Goal: Task Accomplishment & Management: Manage account settings

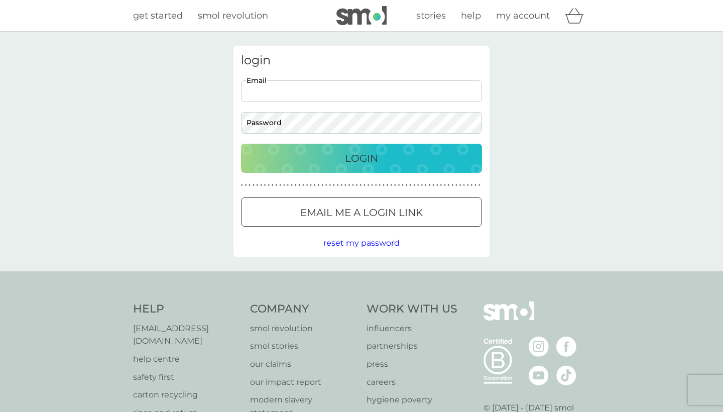
type input "[EMAIL_ADDRESS][DOMAIN_NAME]"
click at [355, 144] on button "Login" at bounding box center [361, 158] width 241 height 29
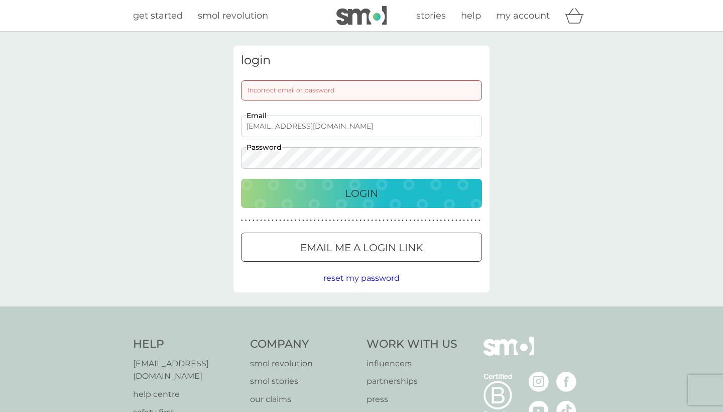
click at [354, 236] on button "Email me a login link" at bounding box center [361, 247] width 241 height 29
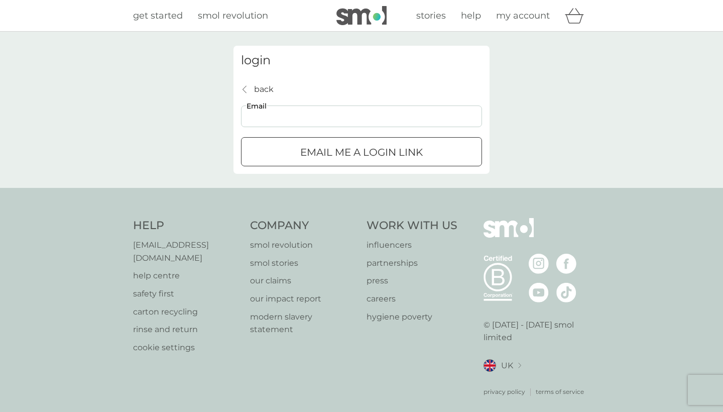
click at [266, 120] on input "Email" at bounding box center [361, 116] width 241 height 22
type input "[EMAIL_ADDRESS][DOMAIN_NAME]"
click at [362, 151] on button "Email me a login link" at bounding box center [361, 151] width 241 height 29
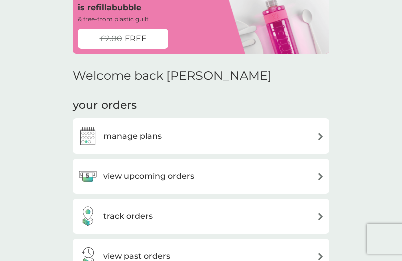
scroll to position [62, 0]
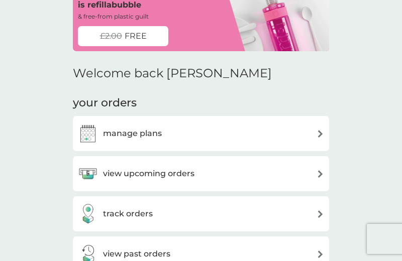
click at [269, 167] on div "view upcoming orders" at bounding box center [201, 174] width 246 height 20
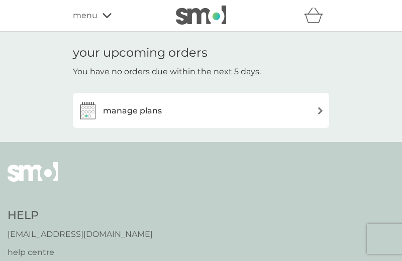
click at [165, 89] on div "your upcoming orders You have no orders due within the next 5 days. manage plans" at bounding box center [201, 87] width 256 height 82
click at [165, 105] on div "manage plans" at bounding box center [201, 110] width 246 height 20
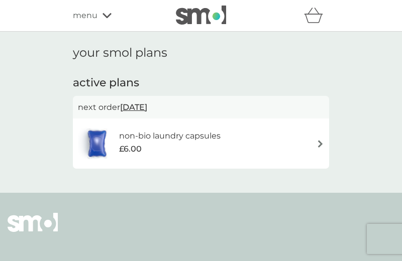
click at [184, 143] on div "£6.00" at bounding box center [169, 149] width 101 height 13
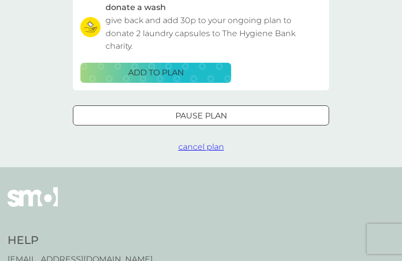
scroll to position [309, 0]
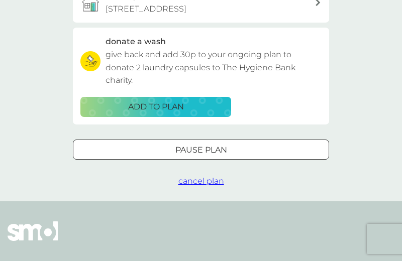
click at [204, 177] on span "cancel plan" at bounding box center [201, 181] width 46 height 10
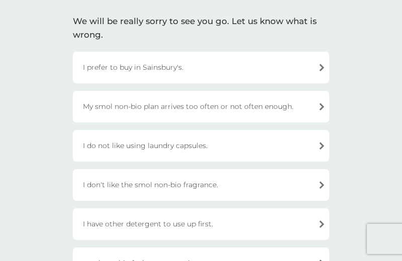
scroll to position [346, 0]
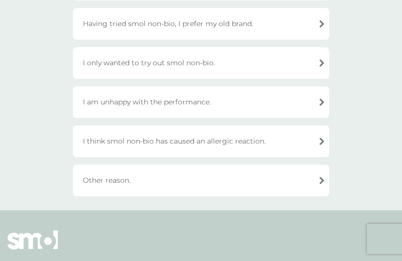
click at [210, 189] on div "Other reason." at bounding box center [201, 181] width 256 height 32
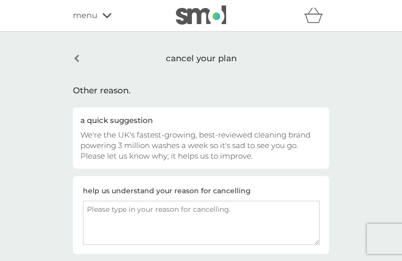
scroll to position [95, 0]
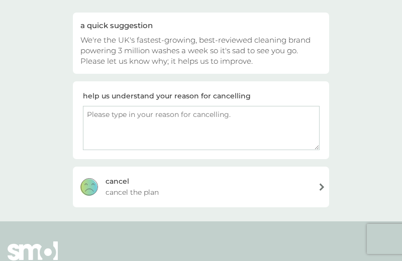
click at [145, 191] on span "cancel the plan" at bounding box center [131, 192] width 53 height 11
